Goal: Task Accomplishment & Management: Manage account settings

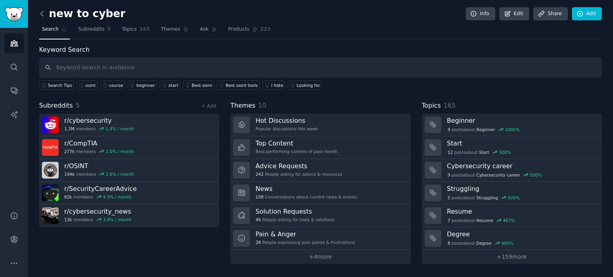
click at [43, 13] on icon at bounding box center [42, 14] width 8 height 8
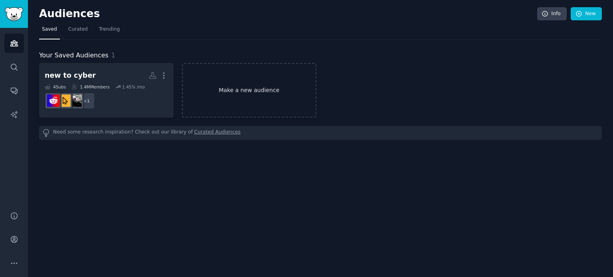
click at [262, 86] on link "Make a new audience" at bounding box center [249, 90] width 134 height 55
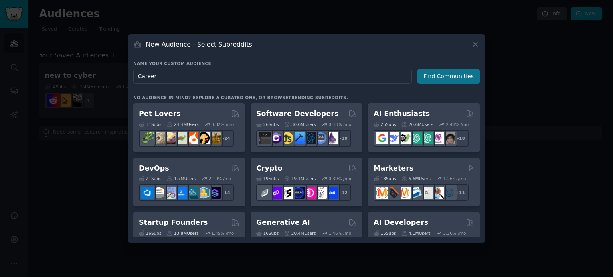
type input "Career"
click at [463, 77] on button "Find Communities" at bounding box center [448, 76] width 62 height 15
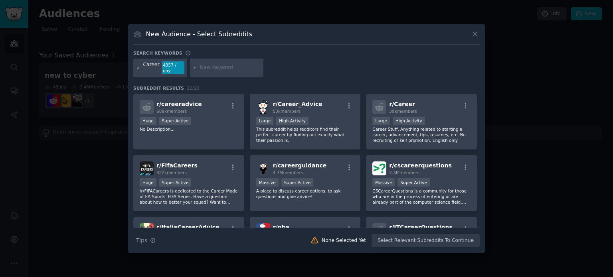
click at [137, 68] on icon at bounding box center [138, 68] width 2 height 2
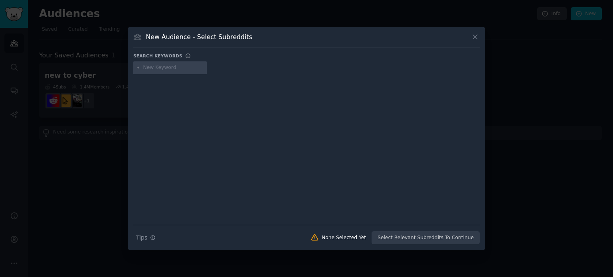
click at [156, 70] on input "text" at bounding box center [173, 67] width 61 height 7
paste input "SecurityCareerAdvice"
type input "SecurityCareerAdvice"
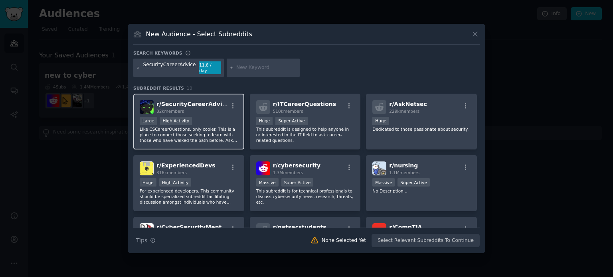
click at [167, 130] on p "Like CSCareerQuestions, only cooler. This is a place to connect those seeking t…" at bounding box center [189, 134] width 98 height 17
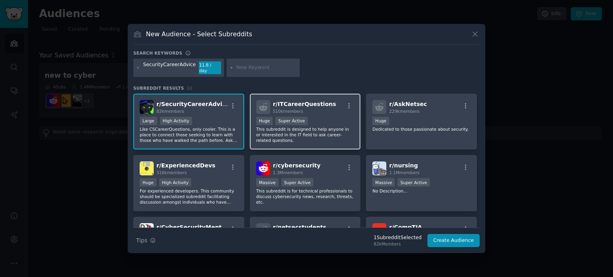
click at [324, 126] on p "This subreddit is designed to help anyone in or interested in the IT field to a…" at bounding box center [305, 134] width 98 height 17
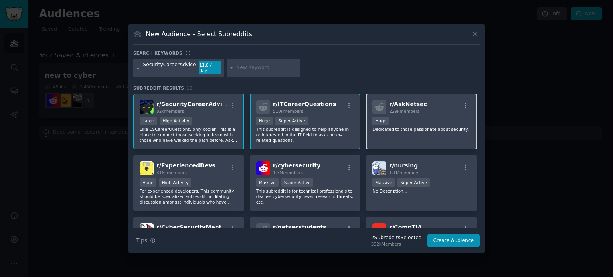
click at [391, 126] on p "Dedicated to those passionate about security." at bounding box center [421, 129] width 98 height 6
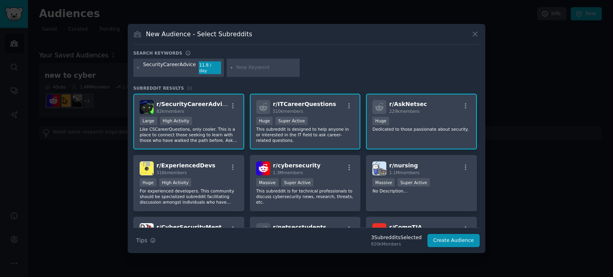
click at [389, 128] on p "Dedicated to those passionate about security." at bounding box center [421, 129] width 98 height 6
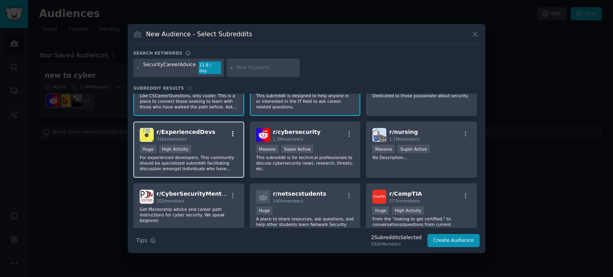
scroll to position [40, 0]
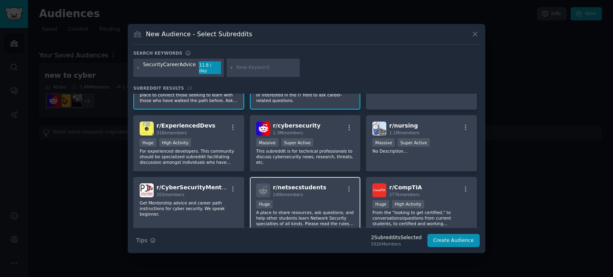
click at [302, 196] on div "r/ netsecstudents 140k members 100,000 - 1,000,000 members Huge A place to shar…" at bounding box center [305, 205] width 111 height 56
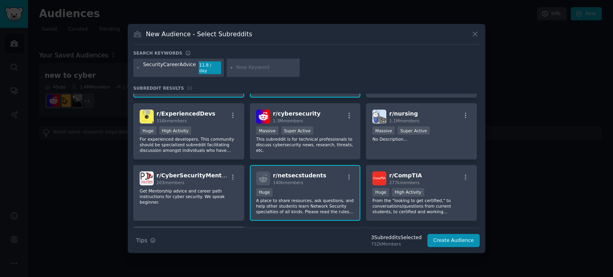
scroll to position [80, 0]
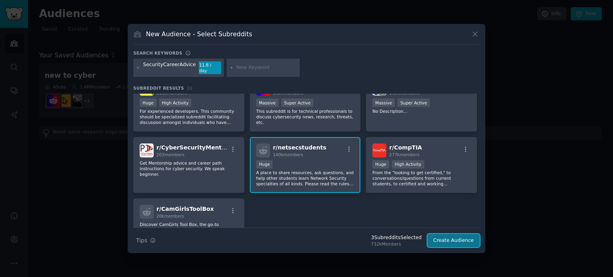
click at [438, 238] on button "Create Audience" at bounding box center [453, 241] width 53 height 14
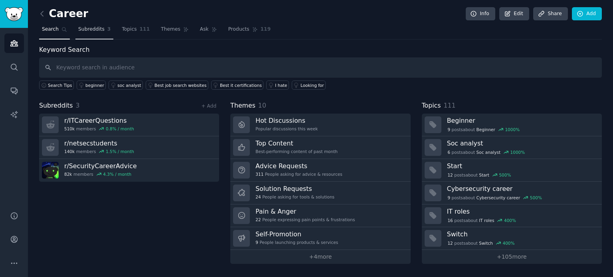
click at [95, 35] on link "Subreddits 3" at bounding box center [94, 31] width 38 height 16
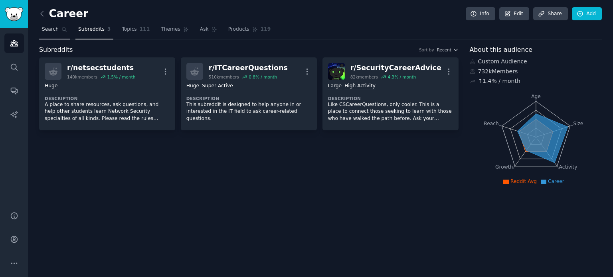
click at [56, 28] on span "Search" at bounding box center [50, 29] width 17 height 7
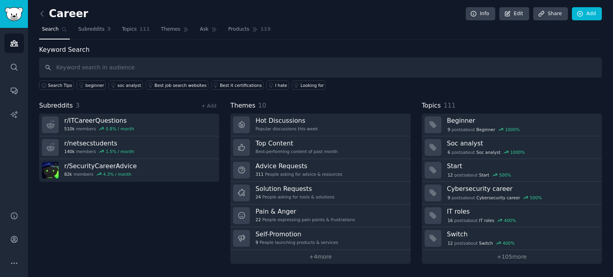
click at [47, 16] on link at bounding box center [44, 14] width 10 height 13
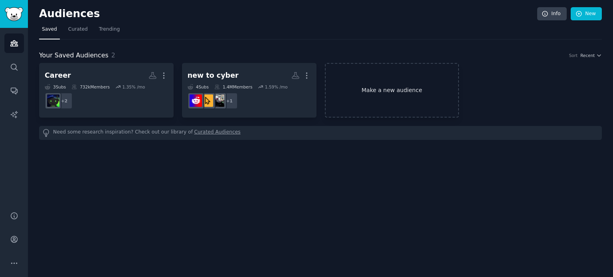
click at [382, 101] on link "Make a new audience" at bounding box center [392, 90] width 134 height 55
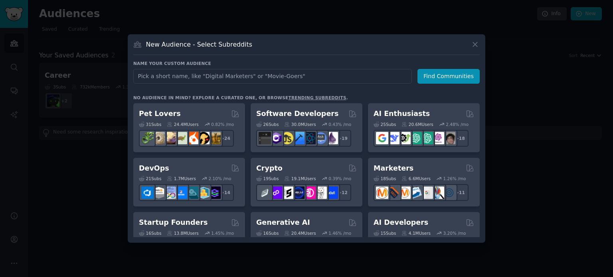
click at [309, 74] on input "text" at bounding box center [272, 76] width 278 height 15
type input "Comptia"
click at [431, 76] on button "Find Communities" at bounding box center [448, 76] width 62 height 15
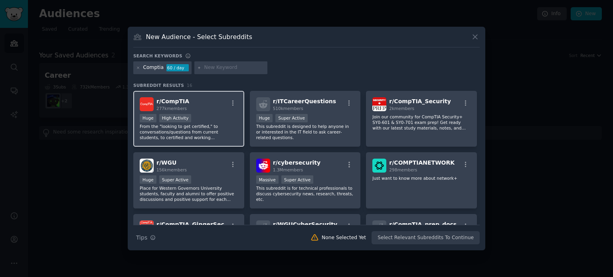
click at [203, 130] on p "From the "looking to get certified," to conversations/questions from current st…" at bounding box center [189, 132] width 98 height 17
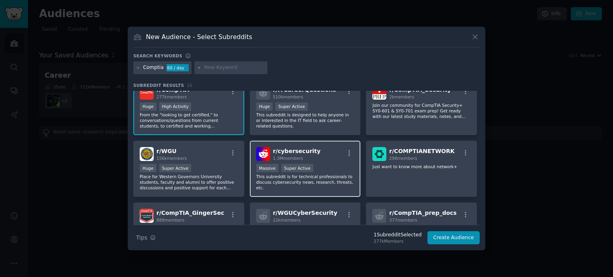
scroll to position [40, 0]
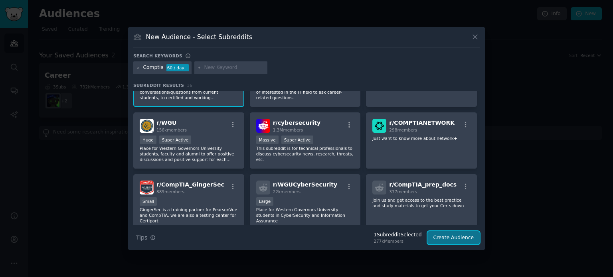
click at [461, 239] on button "Create Audience" at bounding box center [453, 238] width 53 height 14
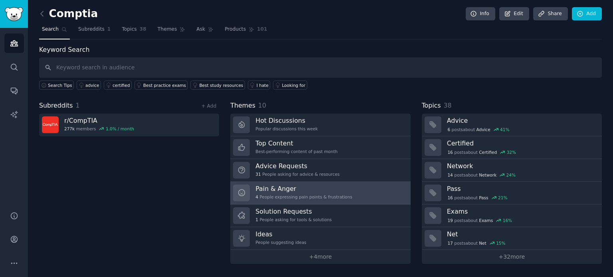
click at [350, 195] on link "Pain & Anger 4 People expressing pain points & frustrations" at bounding box center [320, 193] width 180 height 23
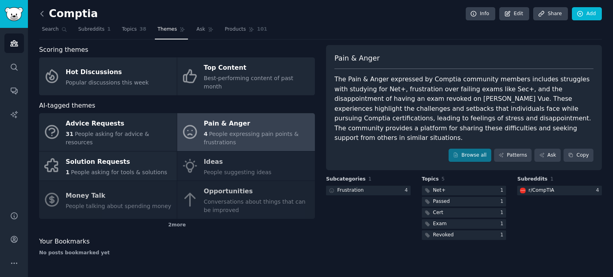
click at [40, 10] on icon at bounding box center [42, 14] width 8 height 8
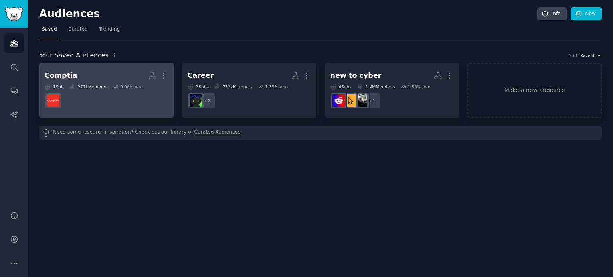
click at [85, 76] on h2 "Comptia More" at bounding box center [106, 76] width 123 height 14
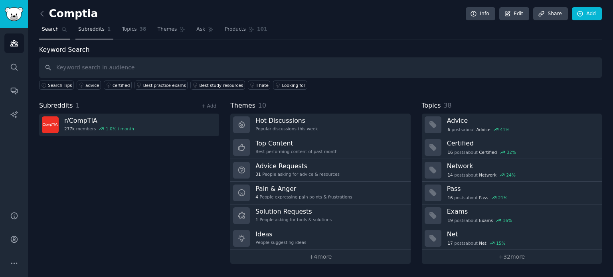
click at [85, 24] on link "Subreddits 1" at bounding box center [94, 31] width 38 height 16
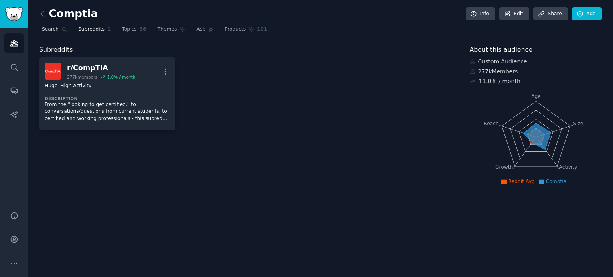
click at [47, 24] on link "Search" at bounding box center [54, 31] width 31 height 16
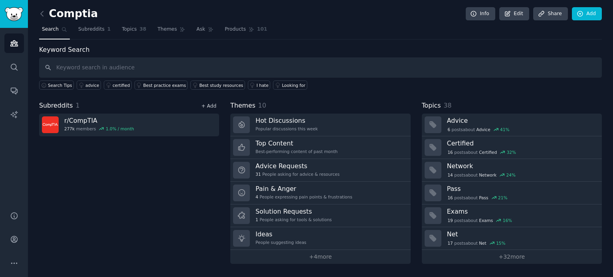
click at [207, 107] on link "+ Add" at bounding box center [208, 106] width 15 height 6
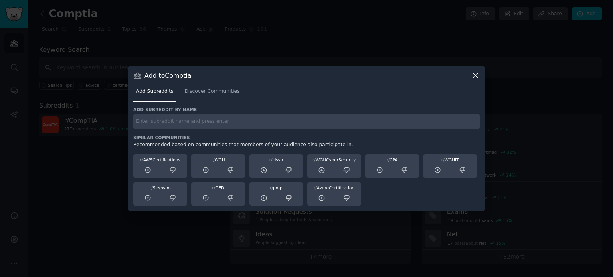
click at [192, 124] on input "text" at bounding box center [306, 122] width 346 height 16
type input "cissp"
click at [302, 116] on input "cissp" at bounding box center [306, 122] width 346 height 16
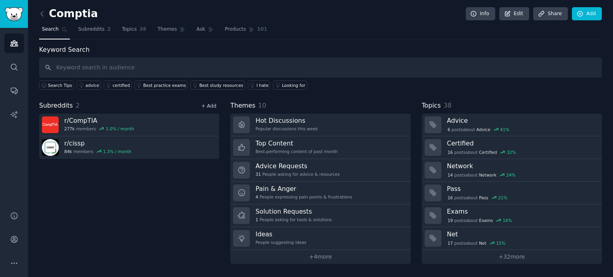
click at [211, 106] on link "+ Add" at bounding box center [208, 106] width 15 height 6
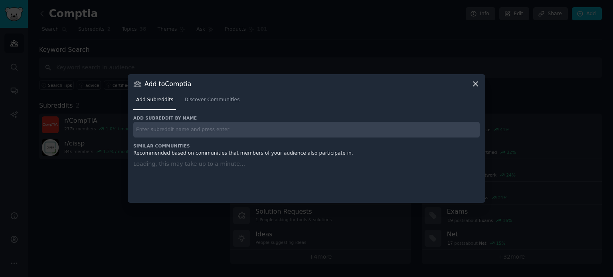
click at [194, 133] on div "Add subreddit by name Similar Communities Recommended based on communities that…" at bounding box center [306, 154] width 346 height 78
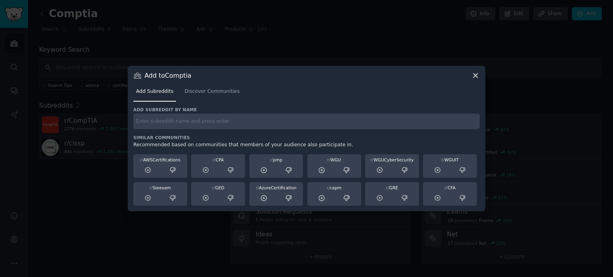
click at [194, 119] on input "text" at bounding box center [306, 122] width 346 height 16
paste input "ISC2"
type input "ISC2"
paste input "ISC2"
type input "ISC2"
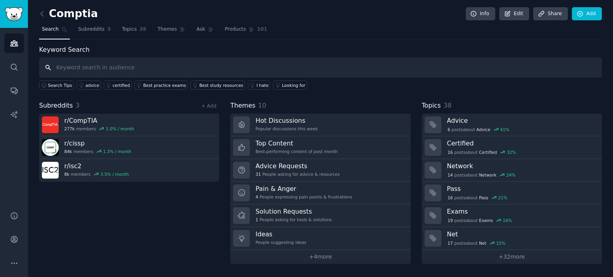
click at [146, 68] on input "text" at bounding box center [320, 67] width 562 height 20
paste input "CISA"
type input "CISA"
click at [211, 105] on link "+ Add" at bounding box center [208, 106] width 15 height 6
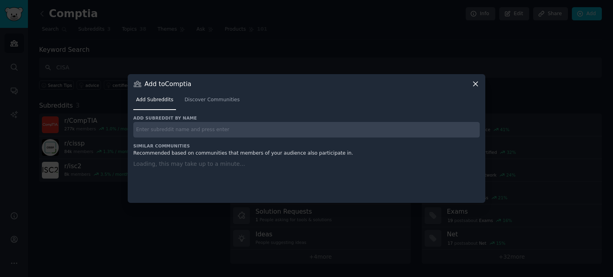
click at [201, 130] on div "Add subreddit by name Similar Communities Recommended based on communities that…" at bounding box center [306, 154] width 346 height 78
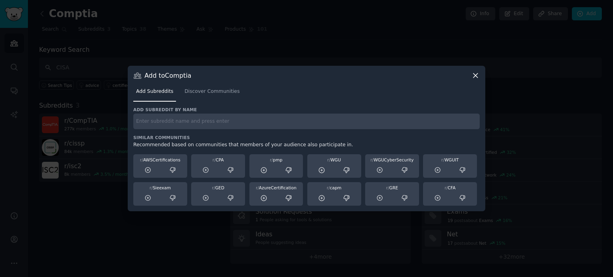
paste input "CISA"
type input "CISA"
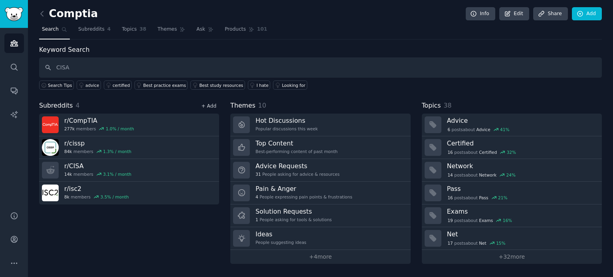
click at [215, 103] on link "+ Add" at bounding box center [208, 106] width 15 height 6
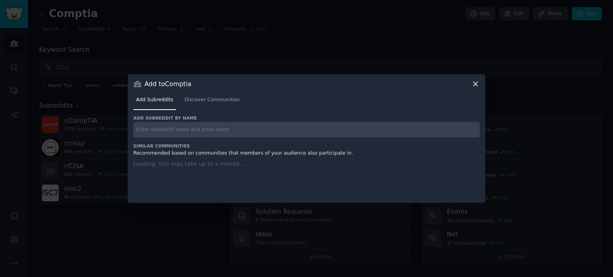
click at [171, 132] on div "Add subreddit by name Similar Communities Recommended based on communities that…" at bounding box center [306, 154] width 346 height 78
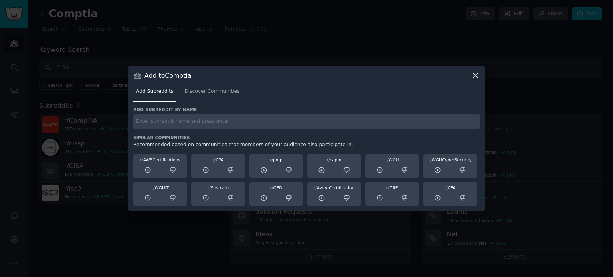
drag, startPoint x: 171, startPoint y: 132, endPoint x: 161, endPoint y: 118, distance: 16.9
click at [161, 118] on input "text" at bounding box center [306, 122] width 346 height 16
paste input "isaca"
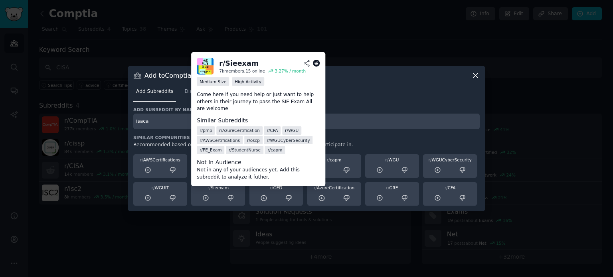
type input "isaca"
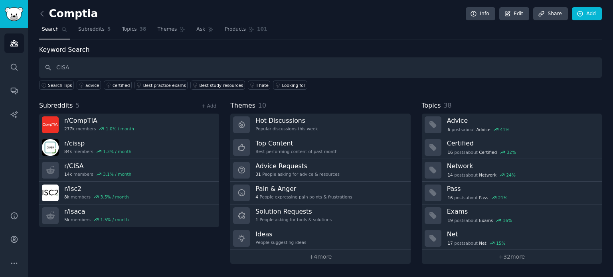
click at [45, 8] on link at bounding box center [44, 14] width 10 height 13
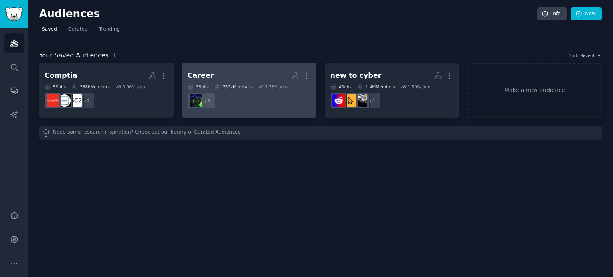
click at [259, 102] on dd "+ 2" at bounding box center [248, 101] width 123 height 22
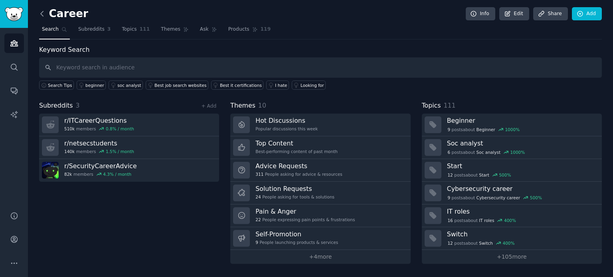
click at [42, 14] on icon at bounding box center [42, 14] width 8 height 8
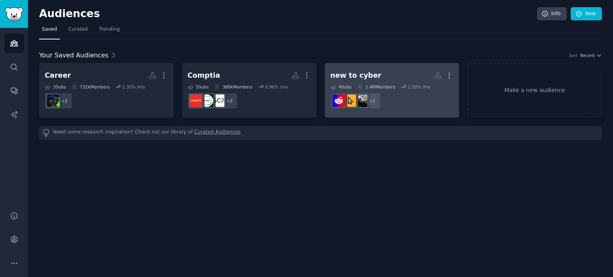
click at [343, 78] on div "new to cyber" at bounding box center [355, 76] width 51 height 10
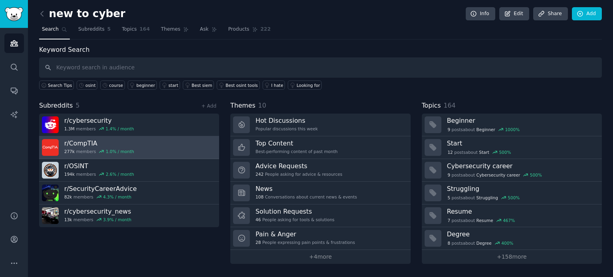
click at [124, 145] on h3 "r/ CompTIA" at bounding box center [99, 143] width 70 height 8
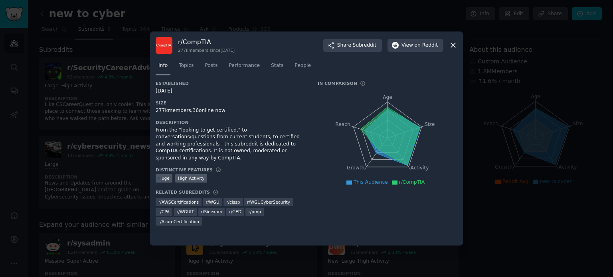
click at [448, 45] on div "r/ CompTIA 277k members since [DATE] Share Subreddit View on Reddit" at bounding box center [307, 45] width 302 height 17
click at [451, 47] on icon at bounding box center [453, 45] width 4 height 4
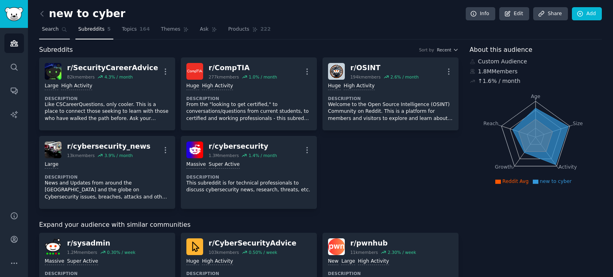
click at [59, 32] on link "Search" at bounding box center [54, 31] width 31 height 16
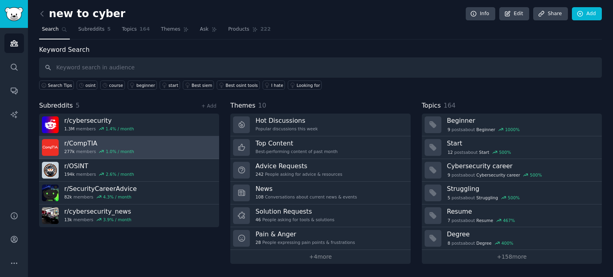
click at [118, 142] on h3 "r/ CompTIA" at bounding box center [99, 143] width 70 height 8
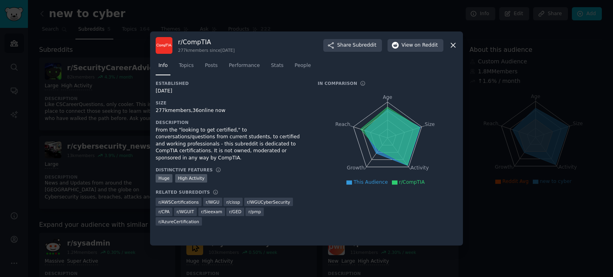
click at [452, 43] on icon at bounding box center [453, 45] width 8 height 8
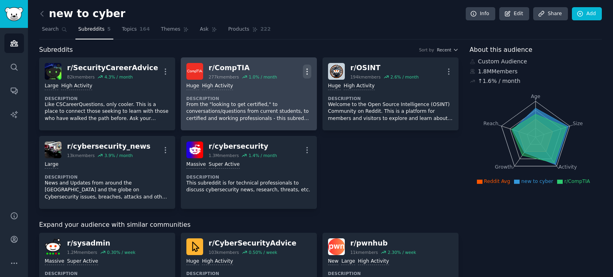
click at [307, 70] on icon "button" at bounding box center [307, 71] width 8 height 8
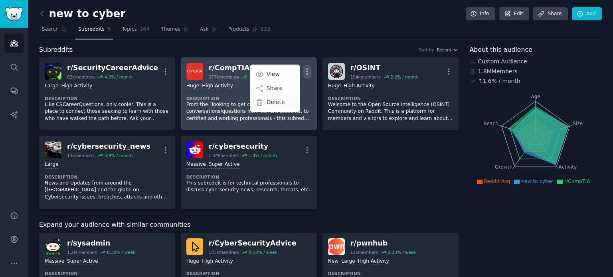
click at [275, 100] on p "Delete" at bounding box center [275, 102] width 18 height 8
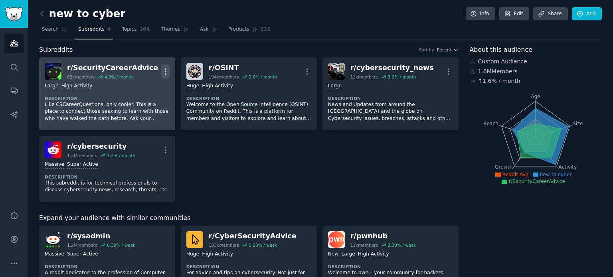
click at [165, 73] on icon "button" at bounding box center [165, 72] width 1 height 6
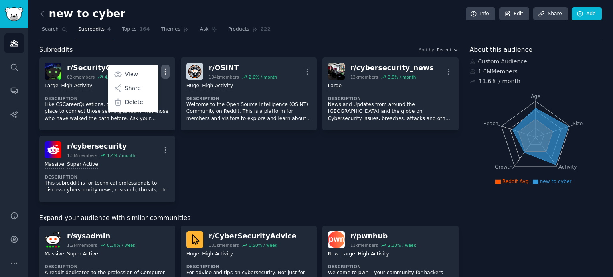
click at [213, 160] on div "r/ SecurityCareerAdvice 82k members 4.3 % / month More View Share Delete Large …" at bounding box center [248, 129] width 419 height 145
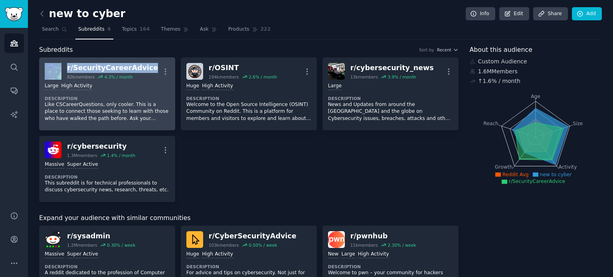
drag, startPoint x: 34, startPoint y: 65, endPoint x: 144, endPoint y: 67, distance: 109.7
click at [163, 69] on icon "button" at bounding box center [165, 71] width 8 height 8
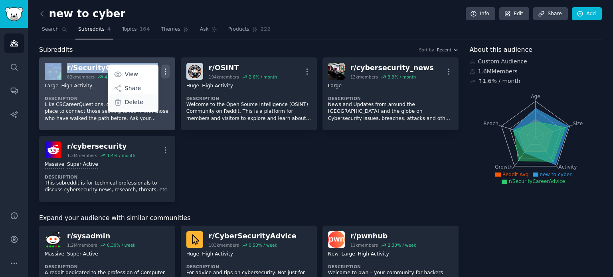
click at [134, 101] on p "Delete" at bounding box center [134, 102] width 18 height 8
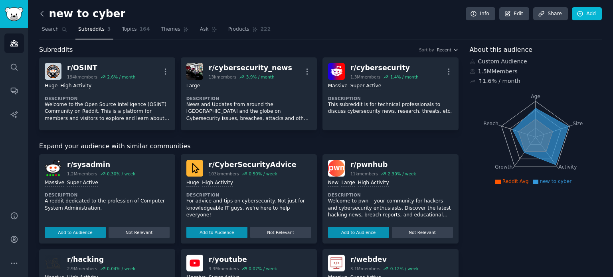
click at [40, 11] on icon at bounding box center [42, 14] width 8 height 8
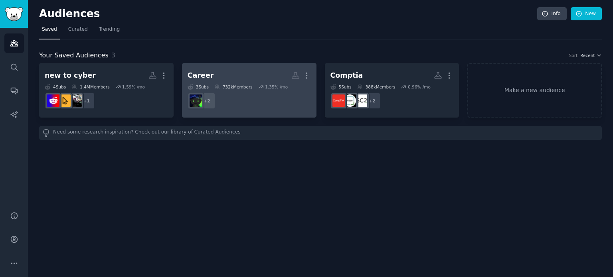
click at [233, 66] on link "Career More 3 Sub s 732k Members 1.35 % /mo r/netsecstudents, r/ITCareerQuestio…" at bounding box center [249, 90] width 134 height 55
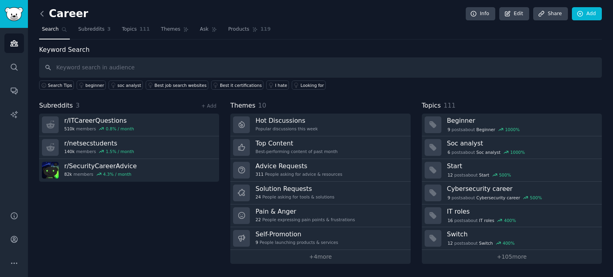
click at [42, 12] on icon at bounding box center [42, 14] width 8 height 8
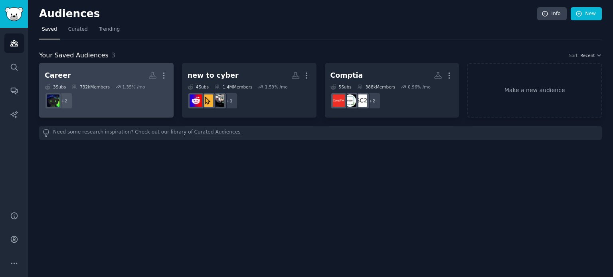
click at [102, 75] on h2 "Career More" at bounding box center [106, 76] width 123 height 14
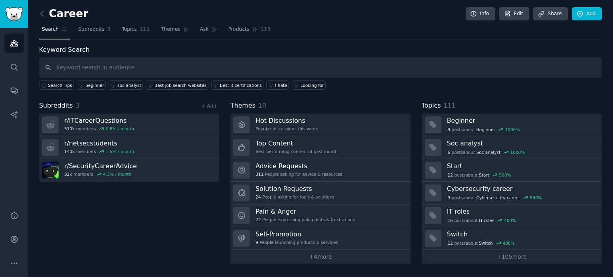
click at [42, 20] on div "Career Info Edit Share Add" at bounding box center [320, 15] width 562 height 16
click at [41, 17] on icon at bounding box center [42, 14] width 8 height 8
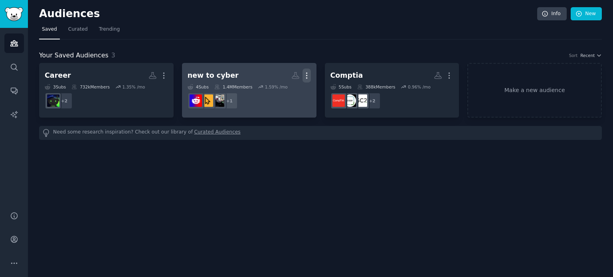
click at [310, 75] on icon "button" at bounding box center [306, 75] width 8 height 8
click at [218, 74] on div "new to cyber" at bounding box center [212, 76] width 51 height 10
